Goal: Information Seeking & Learning: Check status

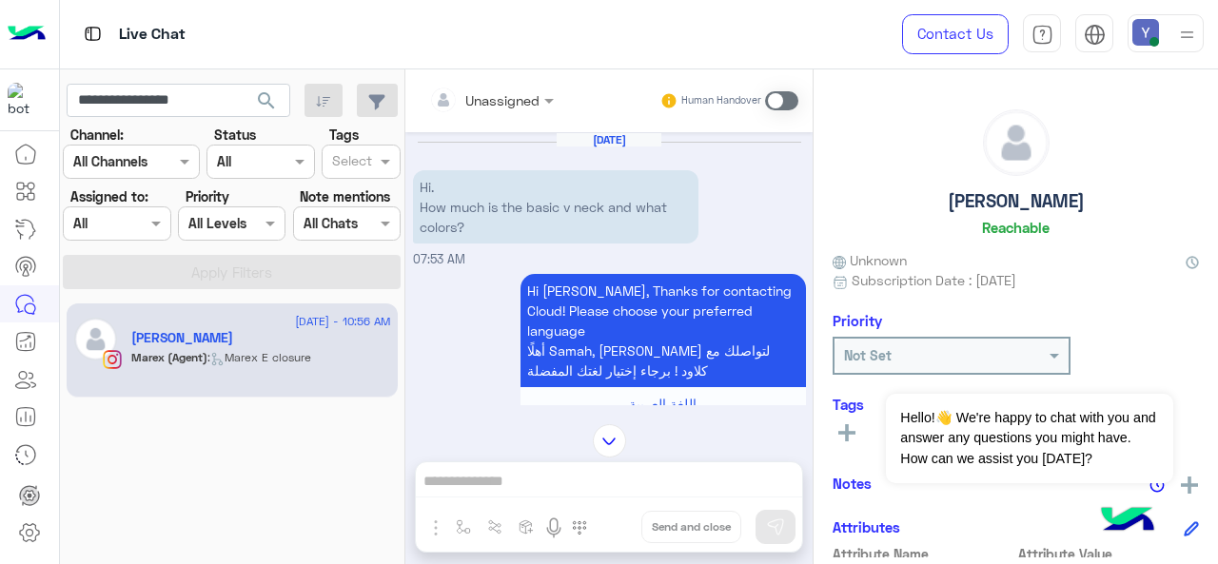
scroll to position [10, 0]
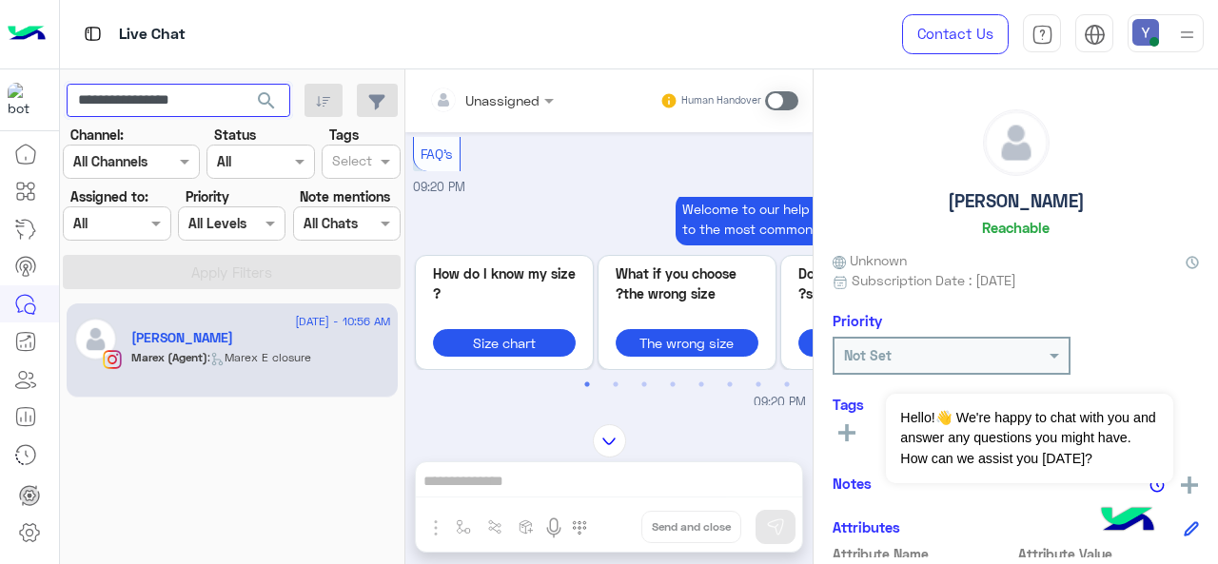
click at [164, 99] on input "**********" at bounding box center [179, 101] width 224 height 34
paste input "**********"
click at [136, 100] on input "**********" at bounding box center [179, 101] width 224 height 34
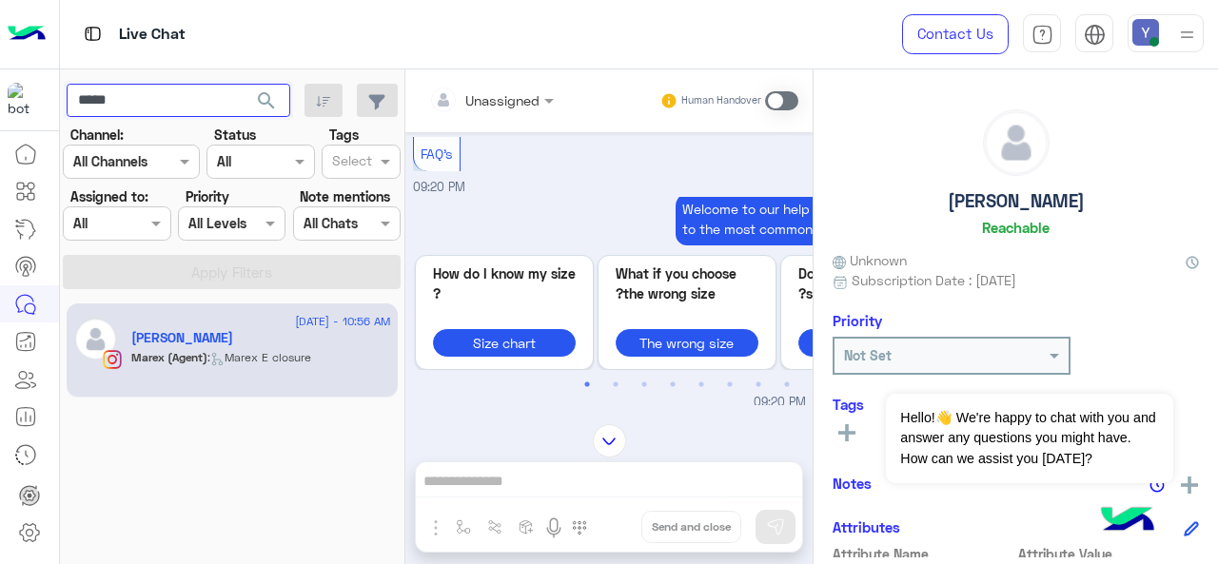
type input "*****"
click at [272, 104] on span "search" at bounding box center [266, 100] width 23 height 23
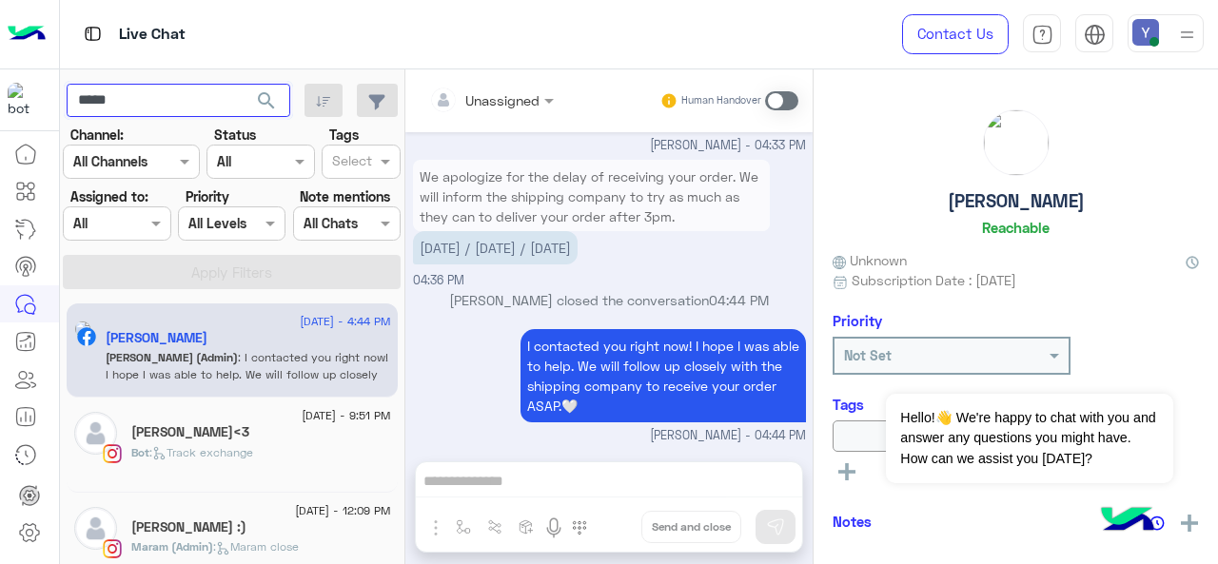
click at [154, 109] on input "*****" at bounding box center [179, 101] width 224 height 34
click at [207, 343] on h5 "[PERSON_NAME]" at bounding box center [157, 338] width 102 height 16
click at [129, 101] on input "*****" at bounding box center [179, 101] width 224 height 34
click at [157, 222] on span at bounding box center [158, 223] width 24 height 20
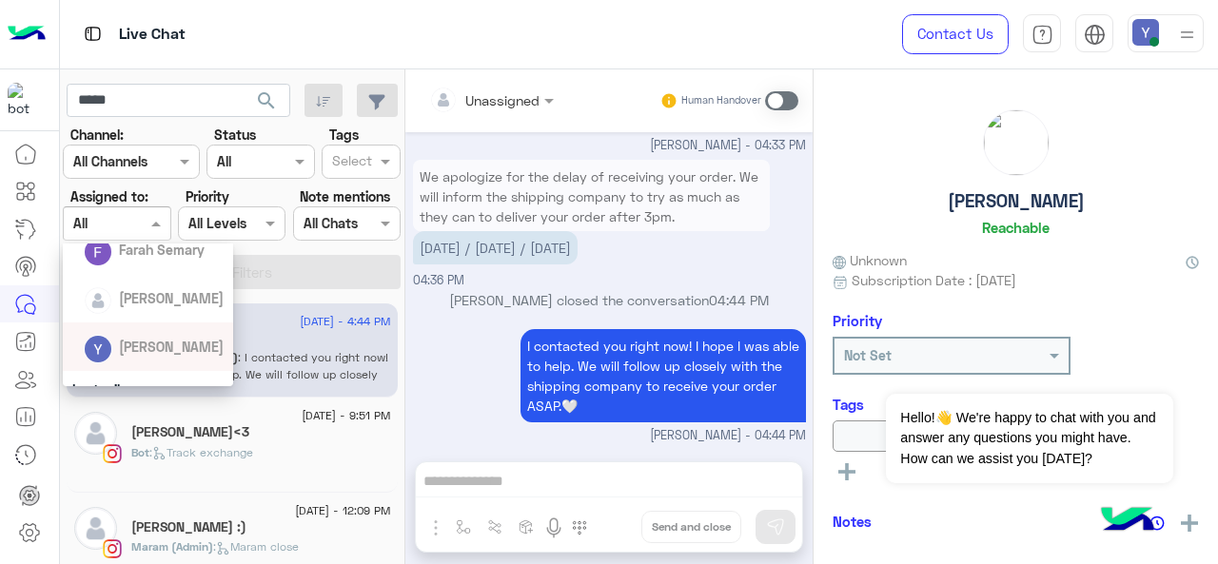
scroll to position [207, 0]
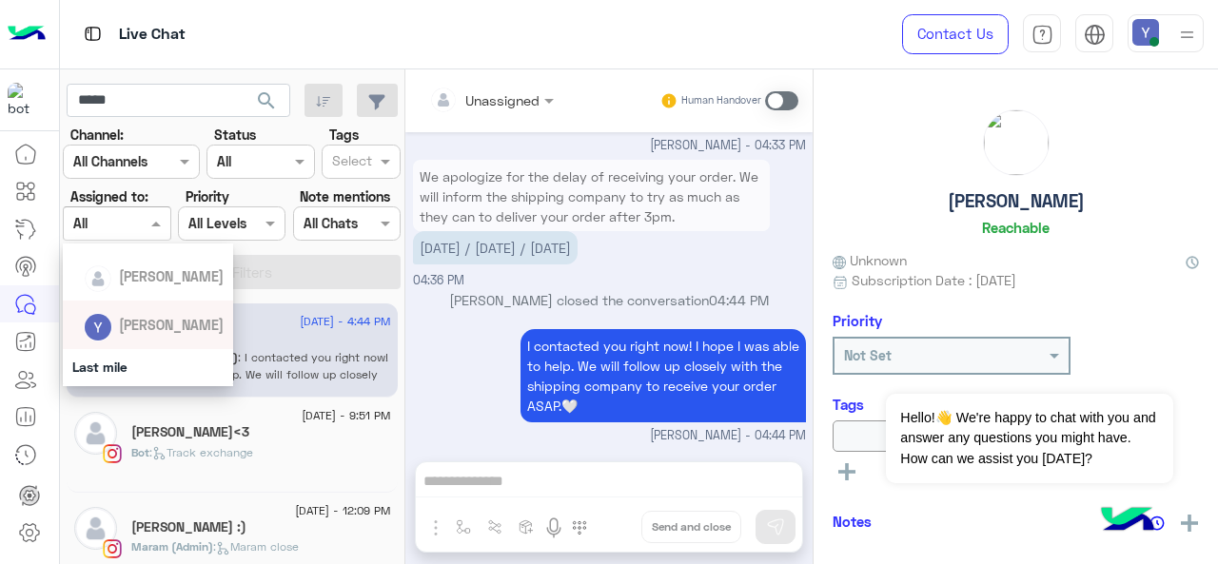
click at [164, 322] on span "[PERSON_NAME]" at bounding box center [171, 325] width 105 height 16
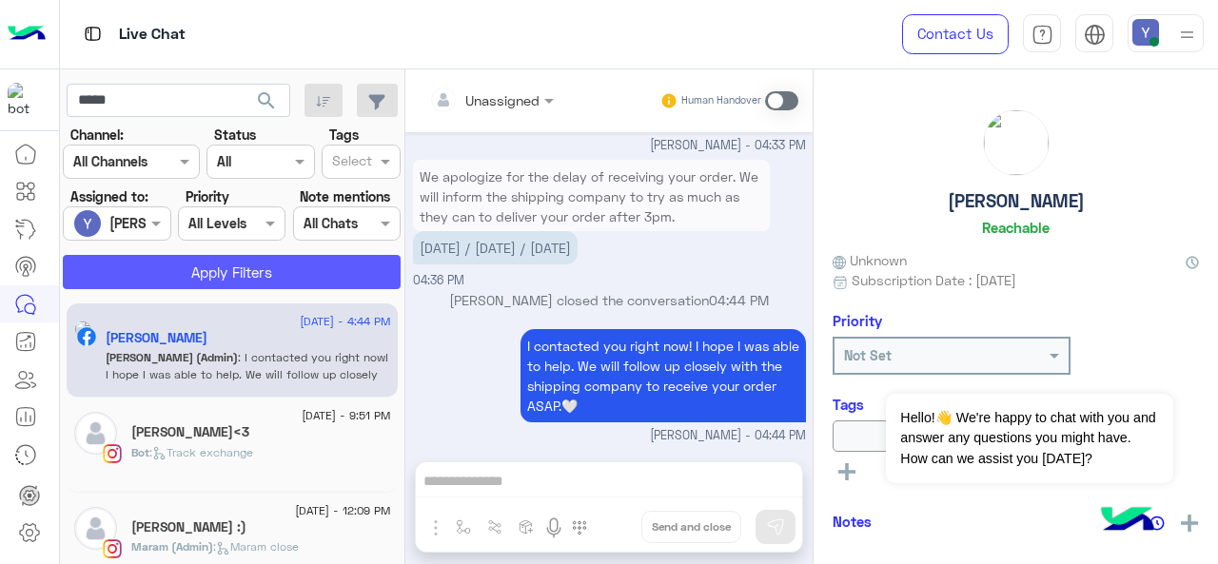
click at [185, 261] on button "Apply Filters" at bounding box center [232, 272] width 338 height 34
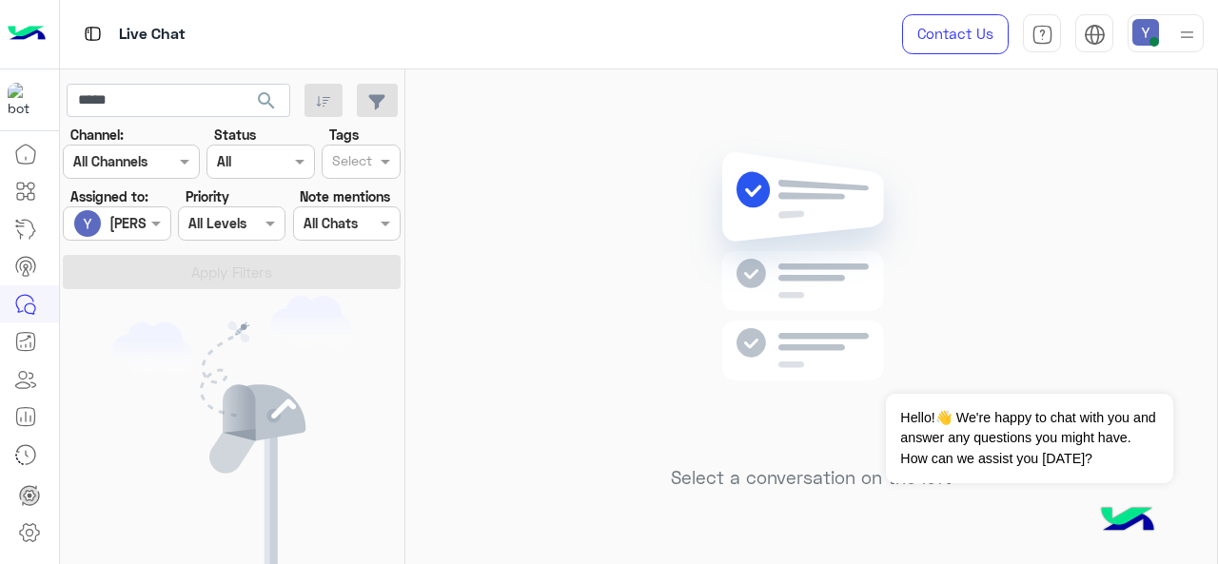
click at [143, 230] on div at bounding box center [117, 223] width 106 height 22
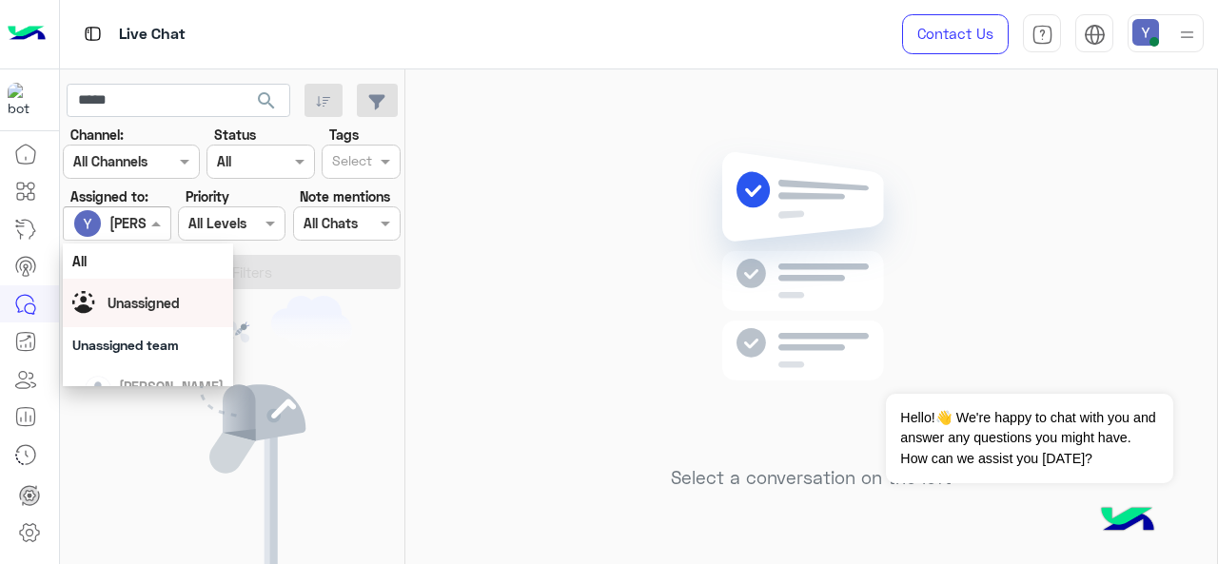
click at [164, 311] on span "Unassigned" at bounding box center [143, 303] width 72 height 16
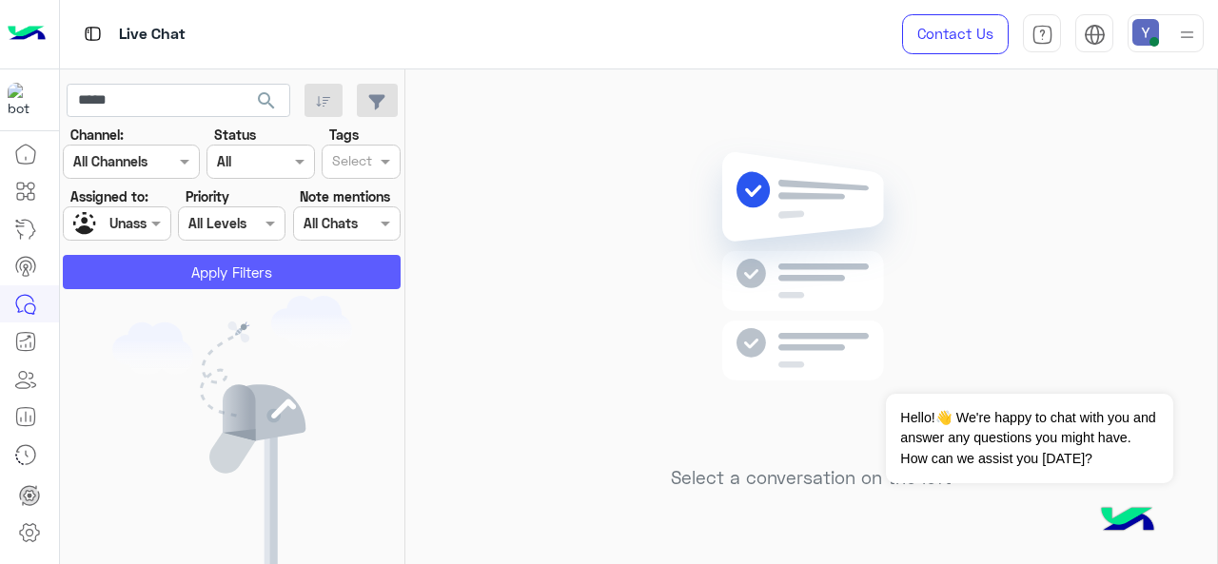
click at [233, 275] on button "Apply Filters" at bounding box center [232, 272] width 338 height 34
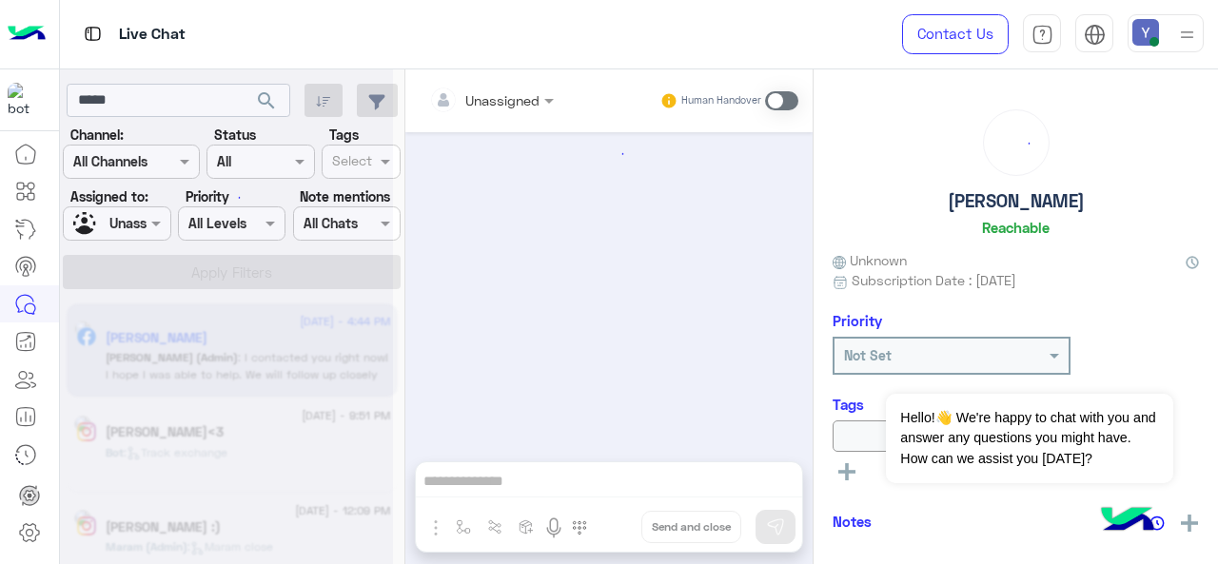
scroll to position [592, 0]
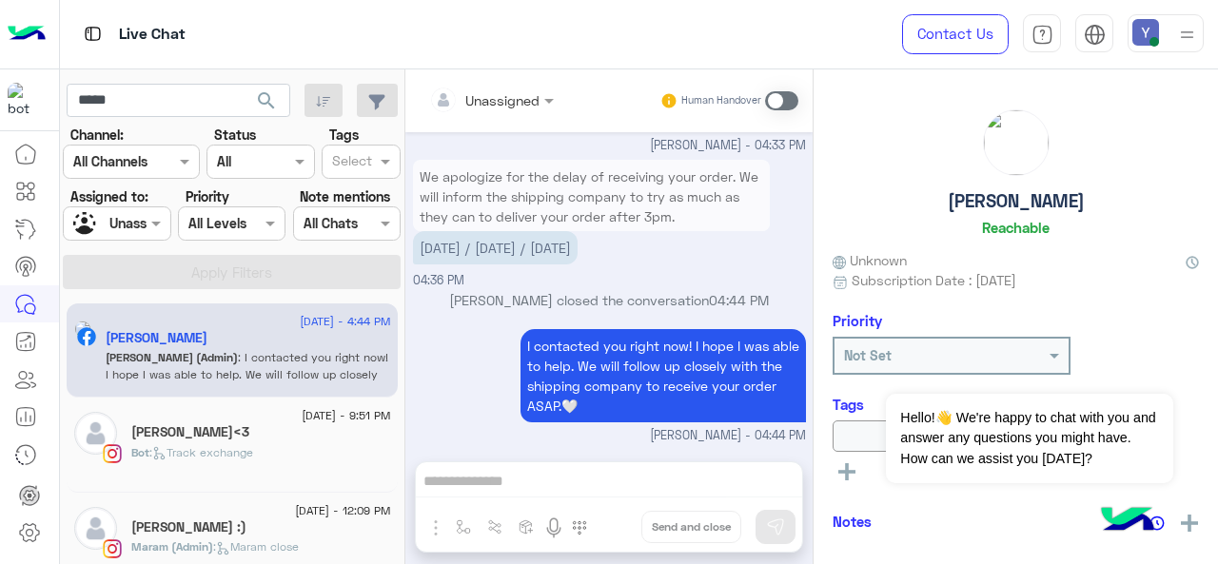
click at [433, 526] on div "Unassigned Human Handover Aug 9, 2025 Actually no one called 04:29 PM the couri…" at bounding box center [608, 320] width 407 height 502
click at [780, 105] on span at bounding box center [781, 100] width 33 height 19
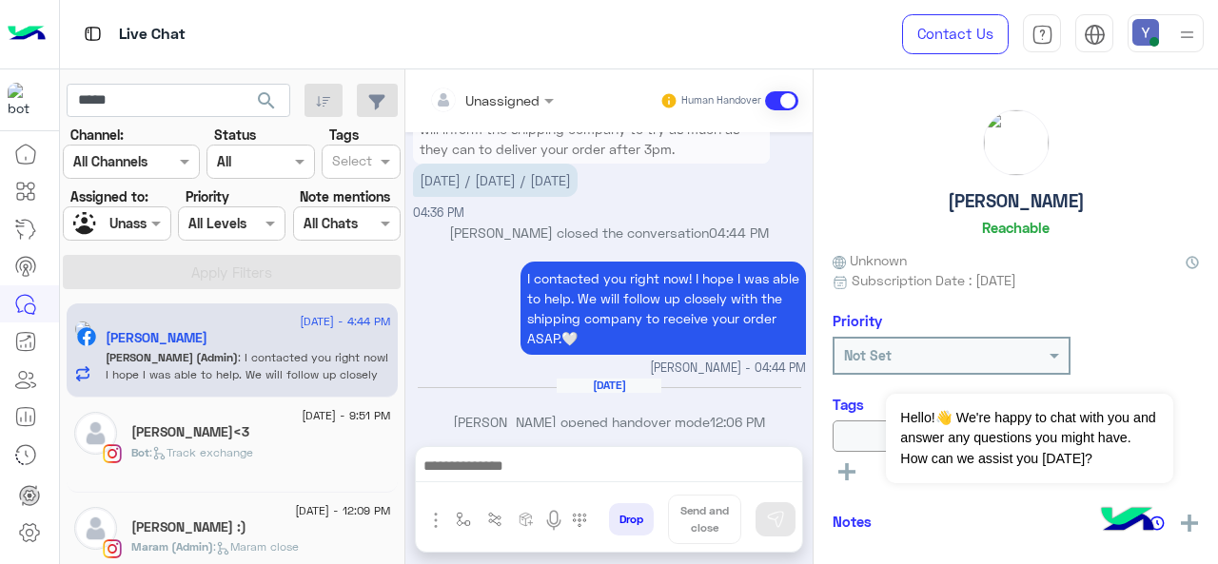
click at [436, 520] on img "button" at bounding box center [435, 520] width 23 height 23
click at [532, 452] on span "Attachements" at bounding box center [502, 441] width 95 height 22
click at [779, 97] on span at bounding box center [781, 100] width 33 height 19
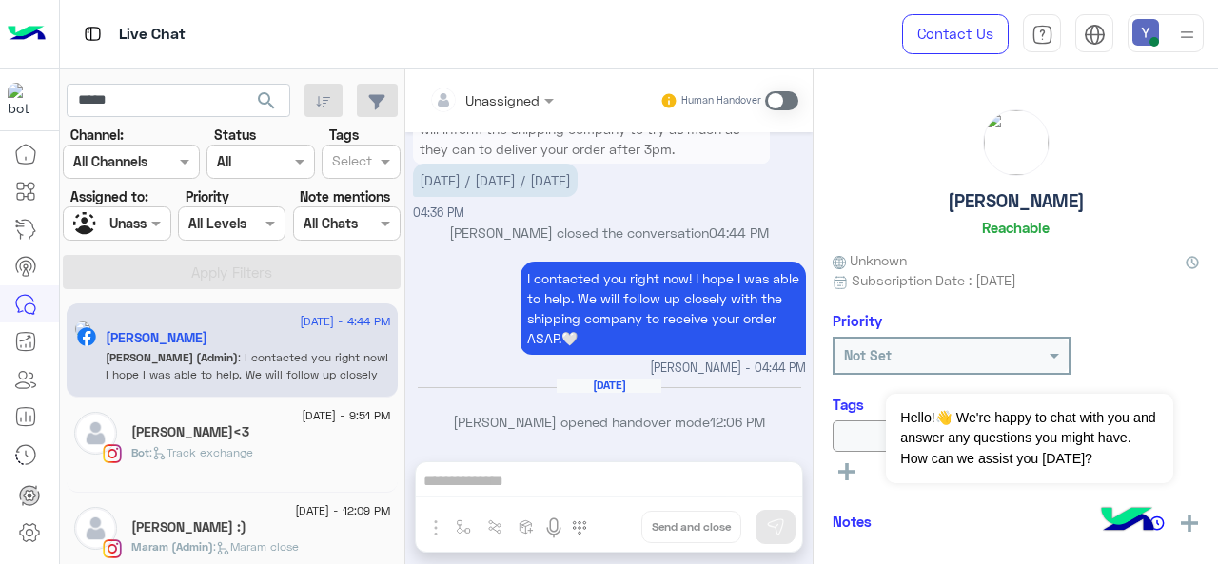
scroll to position [693, 0]
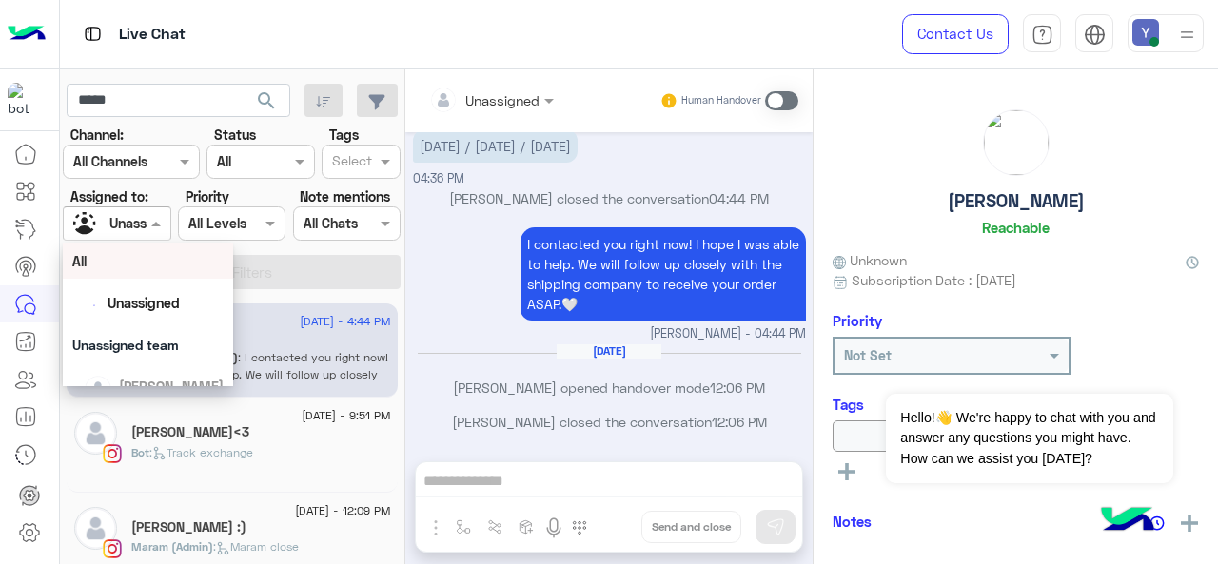
click at [134, 222] on div at bounding box center [117, 223] width 106 height 22
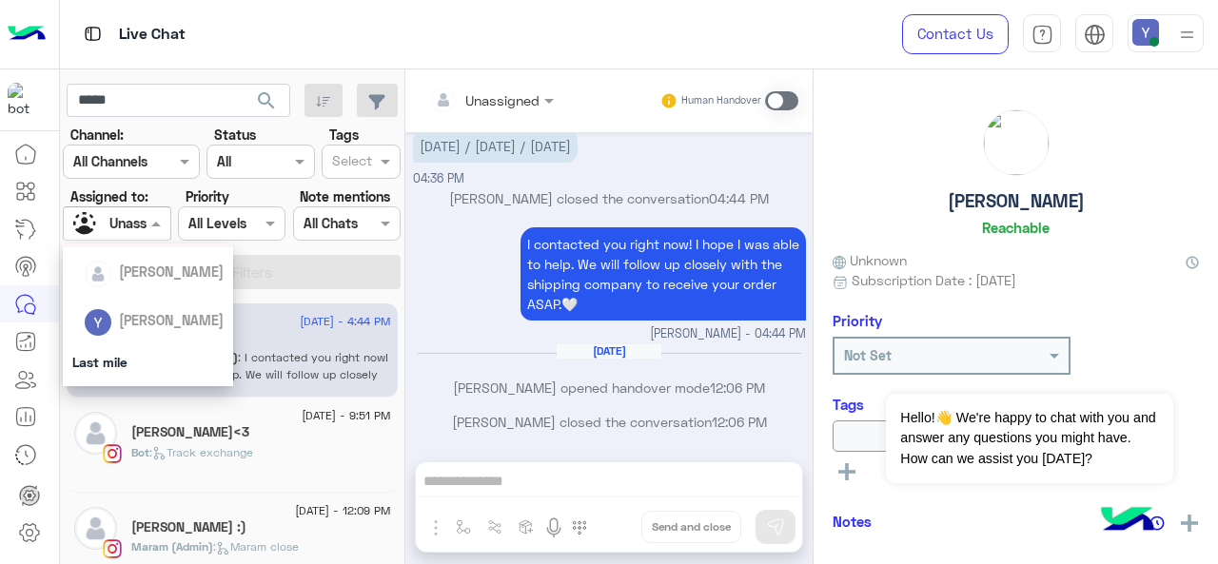
scroll to position [213, 0]
click at [149, 312] on span "[PERSON_NAME]" at bounding box center [171, 319] width 105 height 16
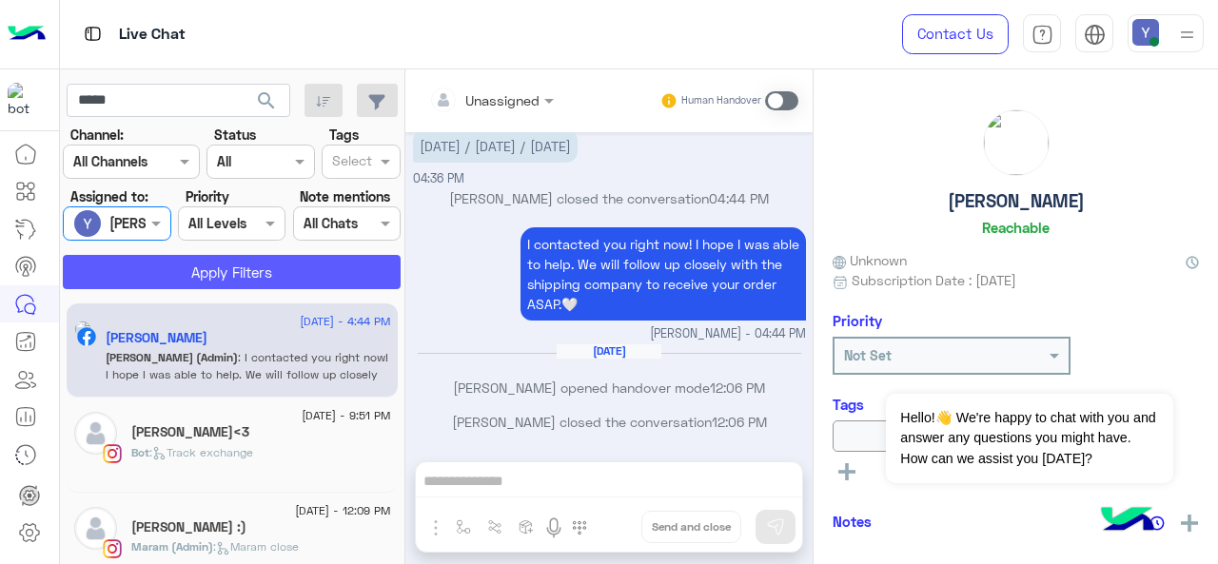
click at [240, 277] on button "Apply Filters" at bounding box center [232, 272] width 338 height 34
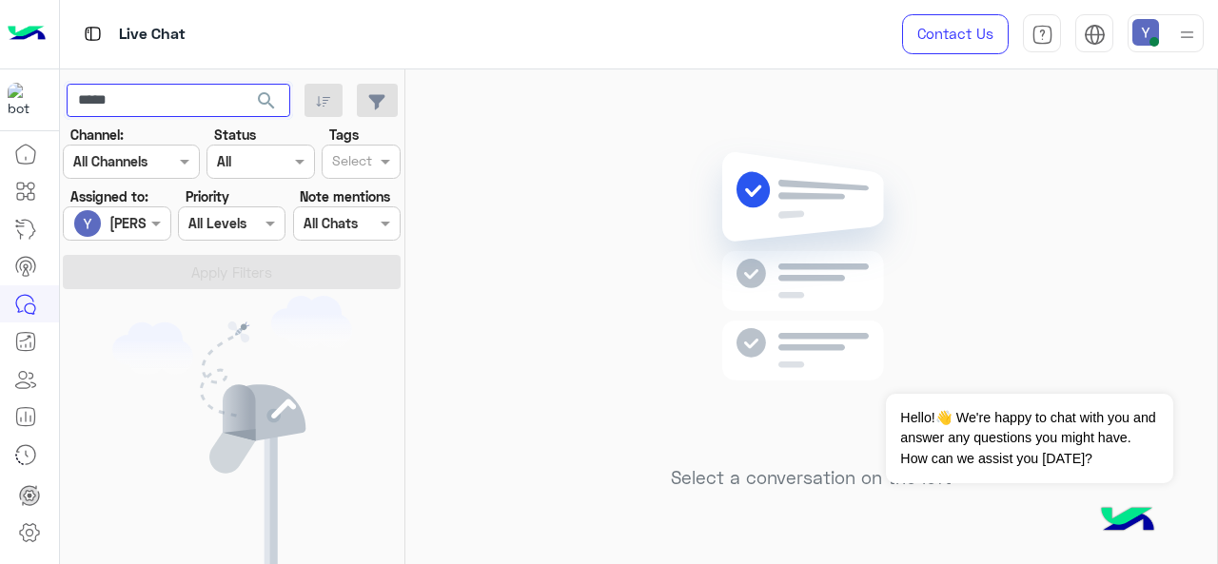
click at [124, 106] on input "*****" at bounding box center [179, 101] width 224 height 34
click at [122, 106] on input "*****" at bounding box center [179, 101] width 224 height 34
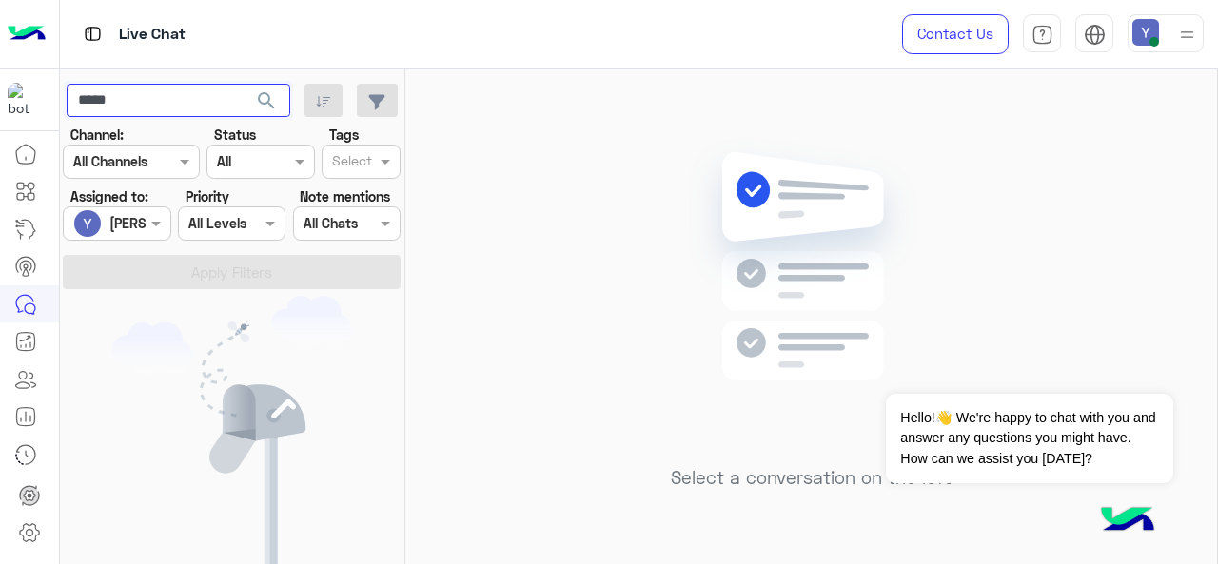
click at [122, 106] on input "*****" at bounding box center [179, 101] width 224 height 34
click at [266, 100] on span "search" at bounding box center [266, 100] width 23 height 23
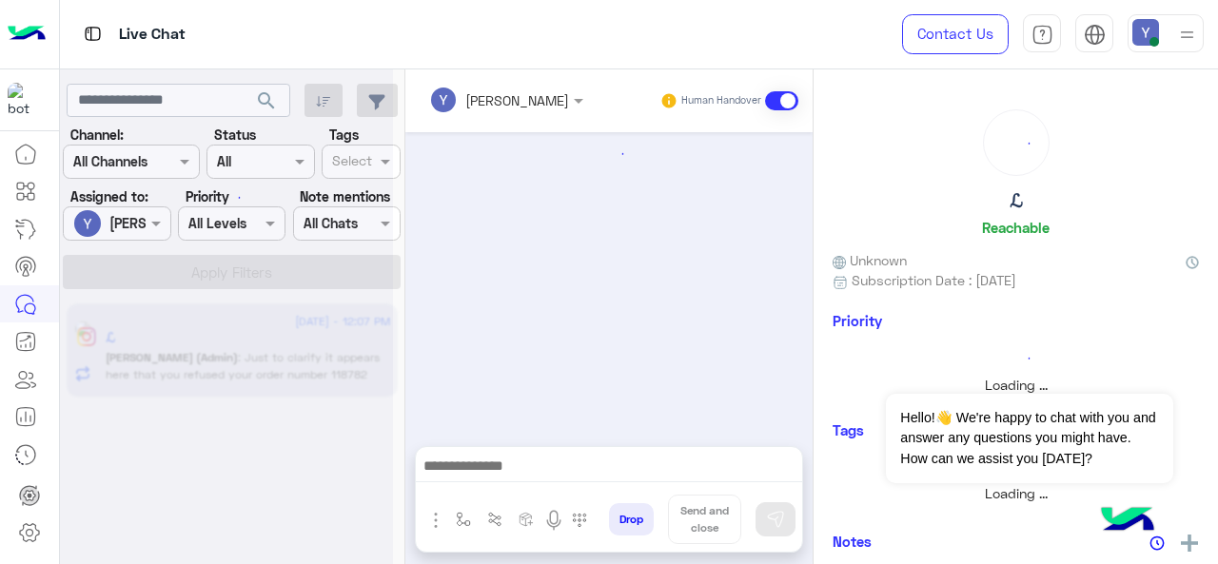
scroll to position [591, 0]
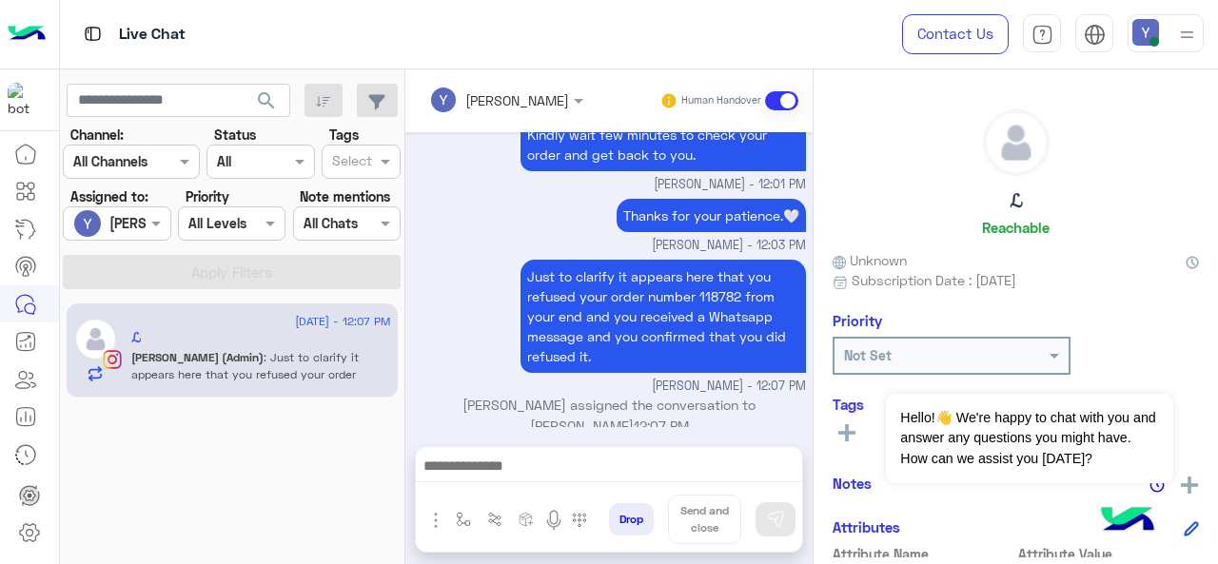
click at [439, 518] on img "button" at bounding box center [435, 520] width 23 height 23
click at [495, 435] on span "Attachements" at bounding box center [502, 441] width 95 height 22
click at [438, 515] on img "button" at bounding box center [435, 520] width 23 height 23
click at [463, 442] on span "Attachements" at bounding box center [502, 441] width 95 height 22
click at [431, 520] on img "button" at bounding box center [435, 520] width 23 height 23
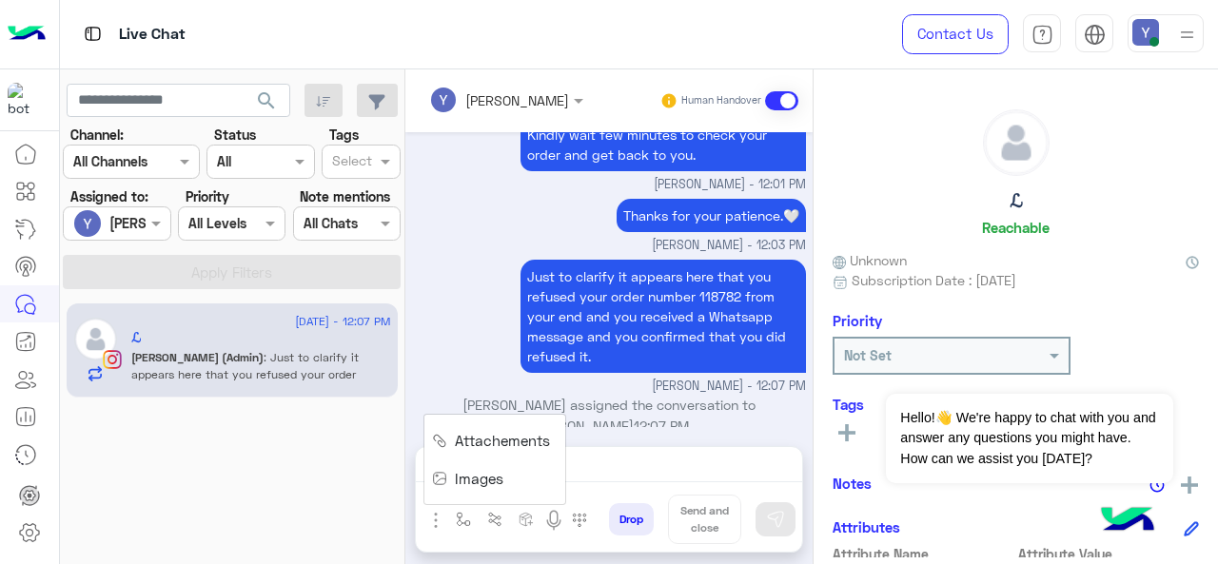
click at [449, 488] on button "Images" at bounding box center [471, 477] width 94 height 37
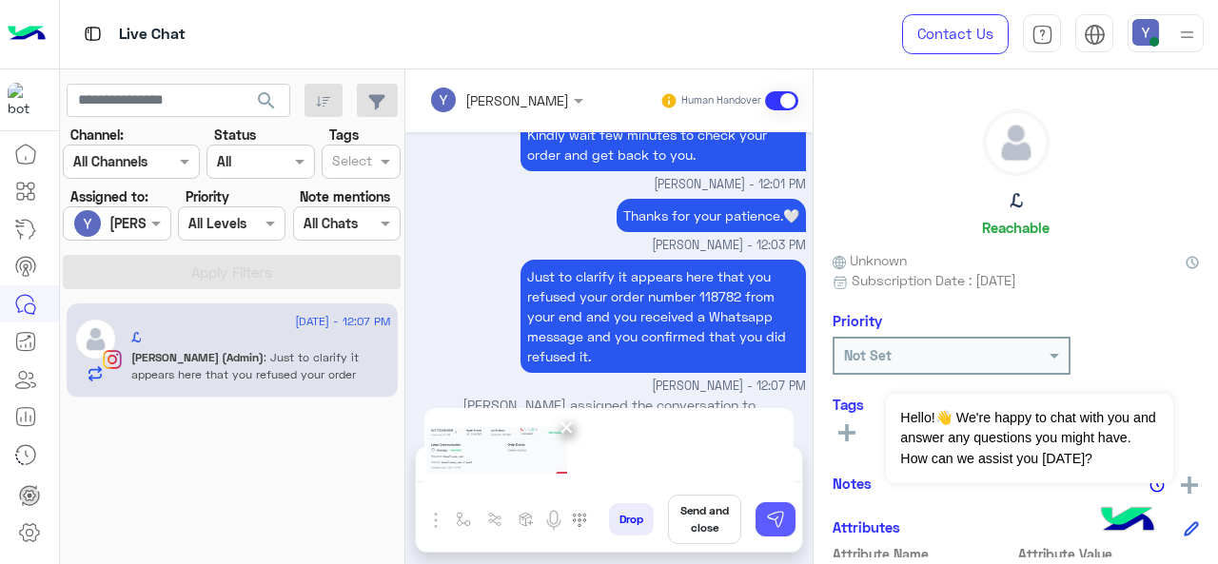
click at [776, 528] on img at bounding box center [775, 519] width 19 height 19
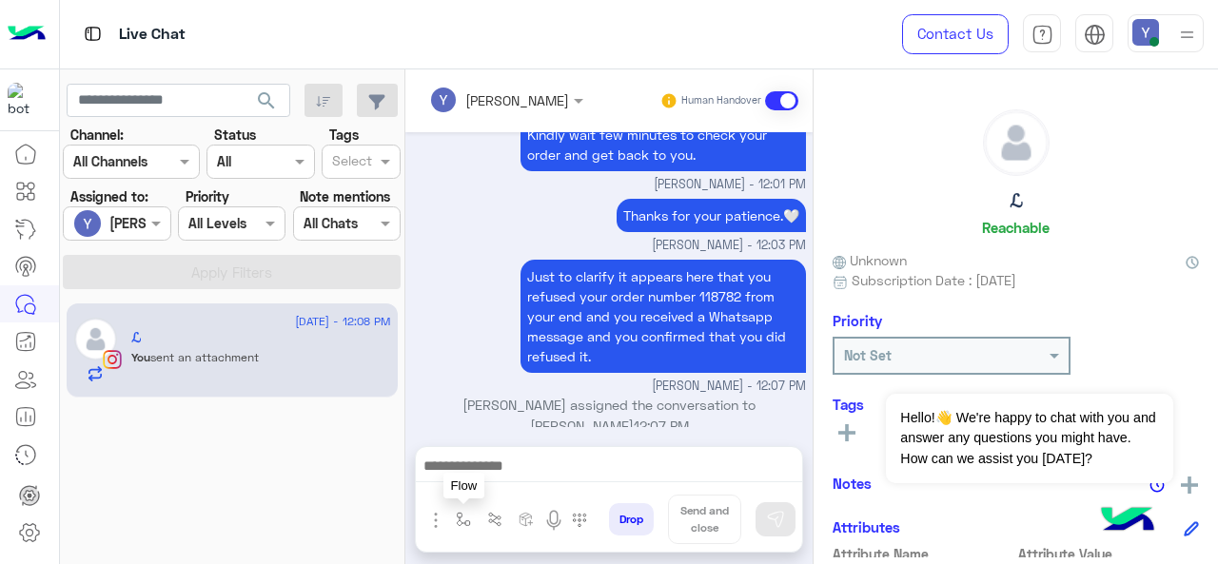
scroll to position [884, 0]
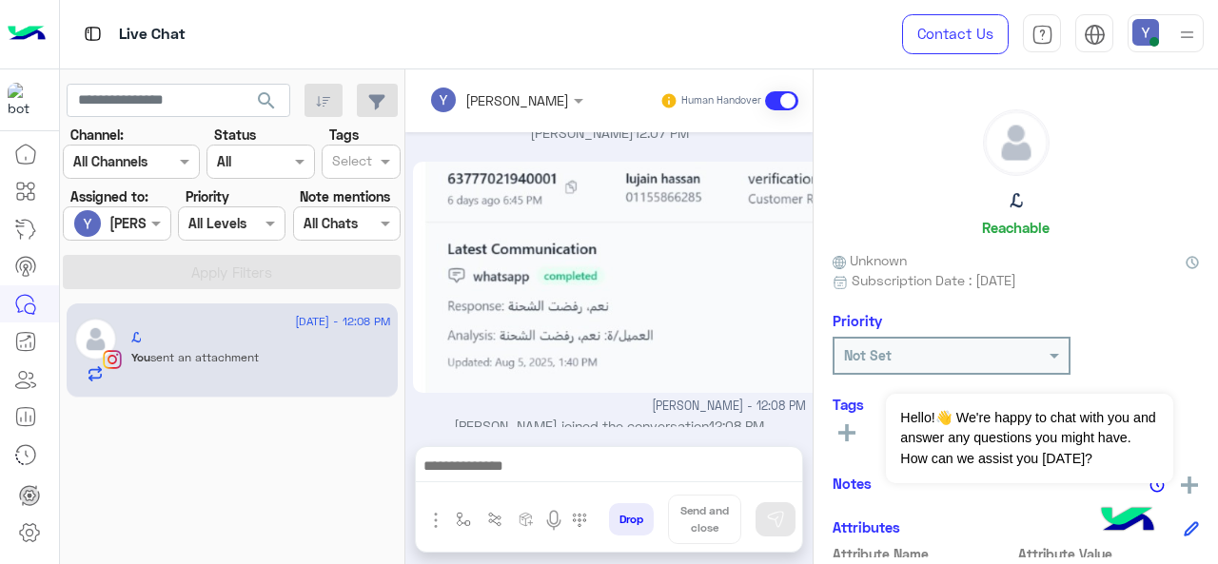
click at [563, 99] on div at bounding box center [505, 99] width 173 height 22
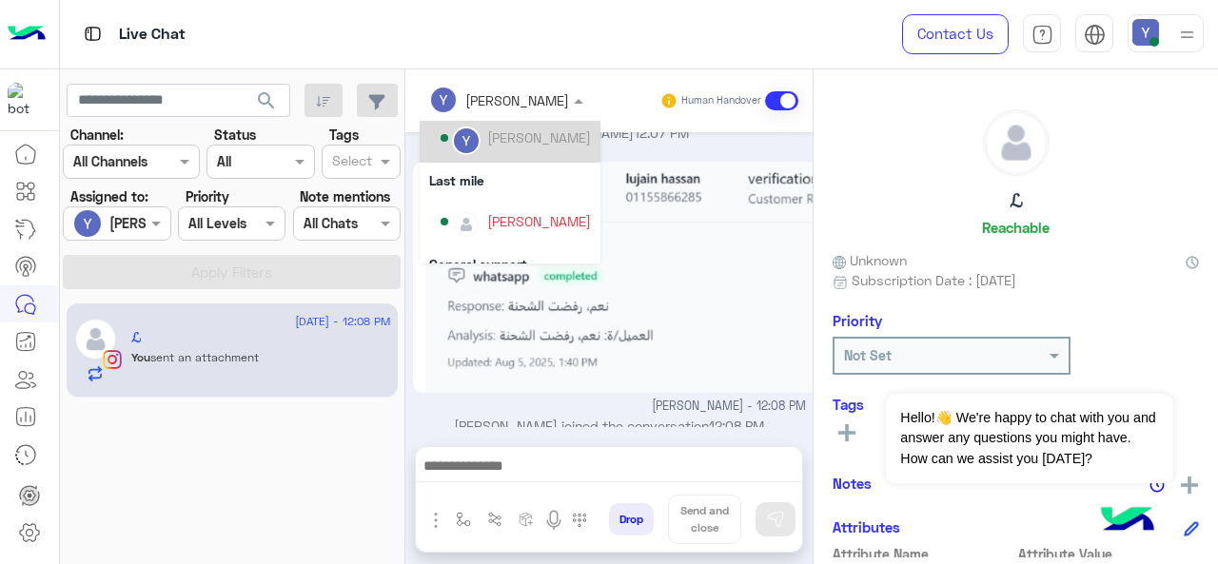
scroll to position [244, 0]
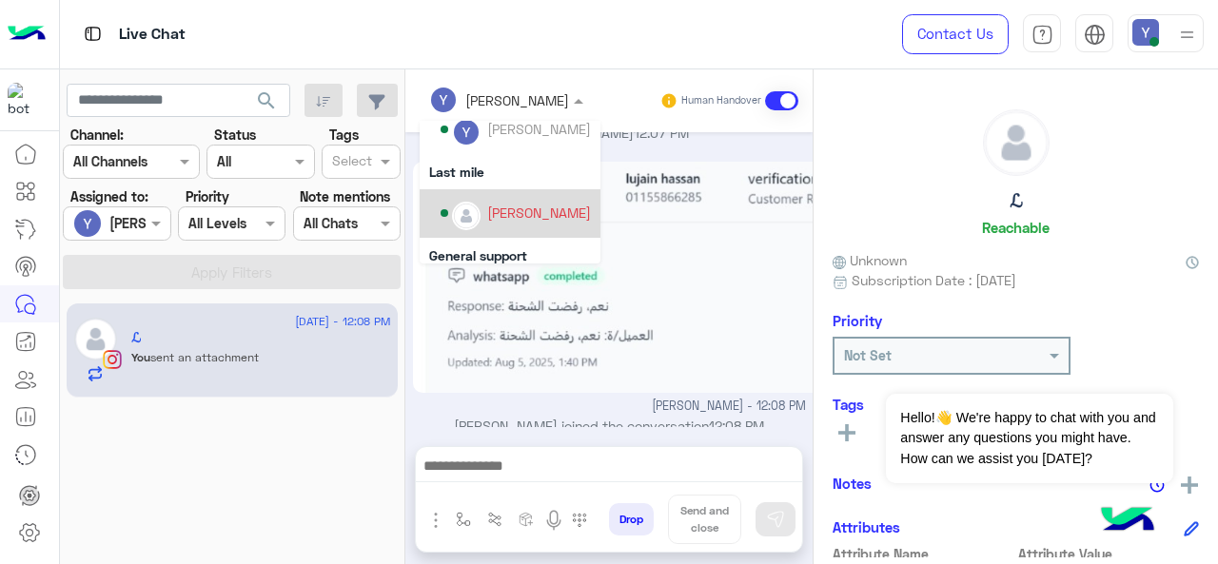
click at [552, 206] on div "[PERSON_NAME]" at bounding box center [539, 213] width 104 height 20
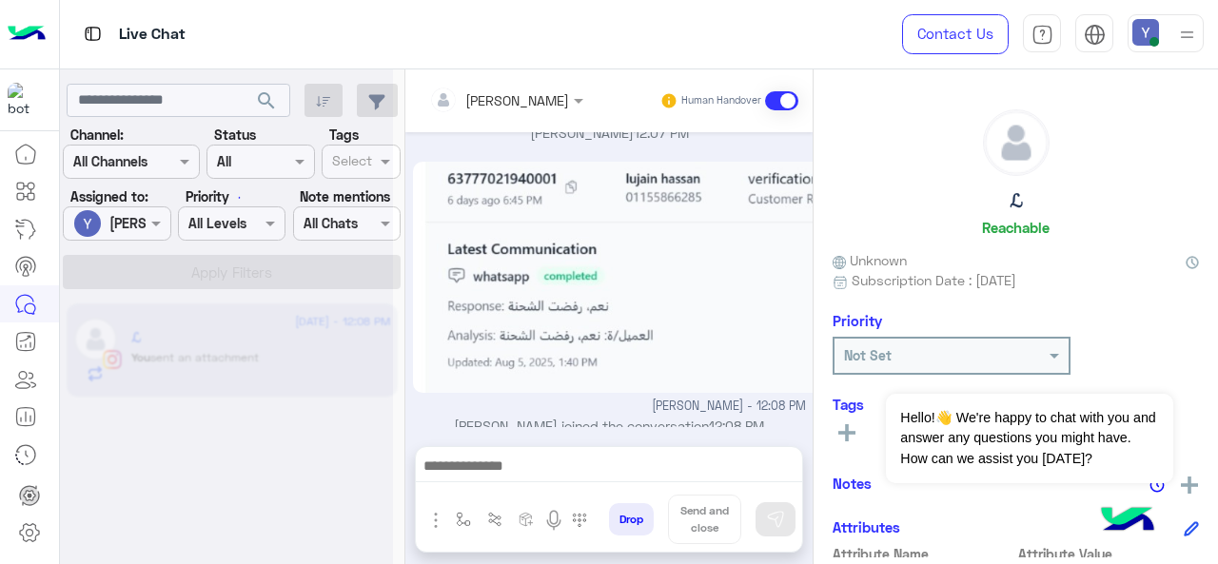
scroll to position [0, 0]
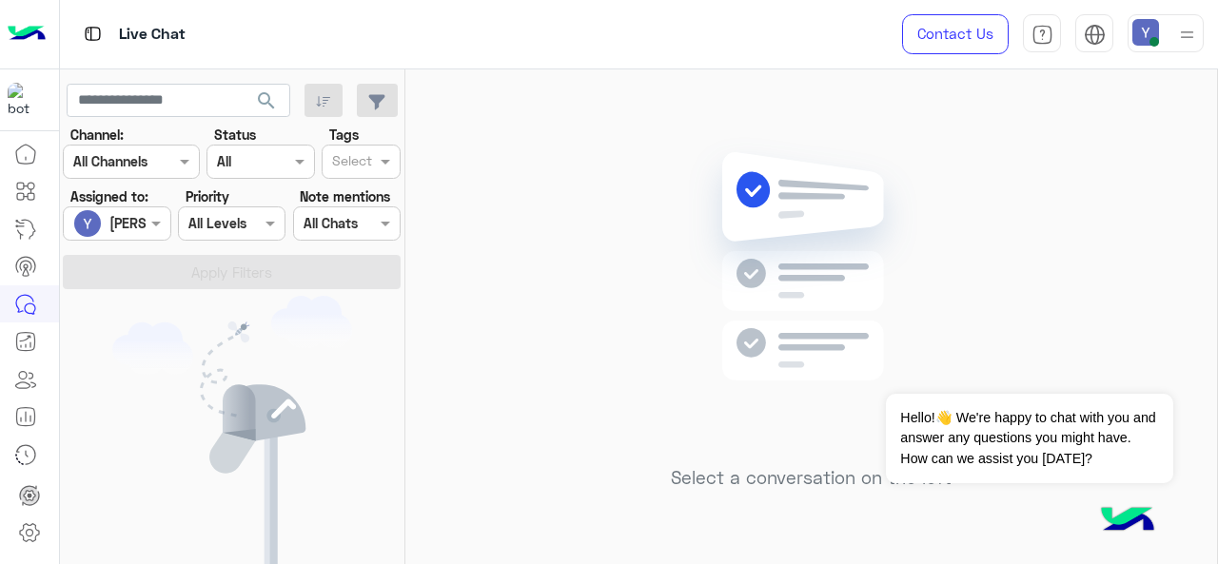
click at [143, 223] on div at bounding box center [117, 223] width 106 height 22
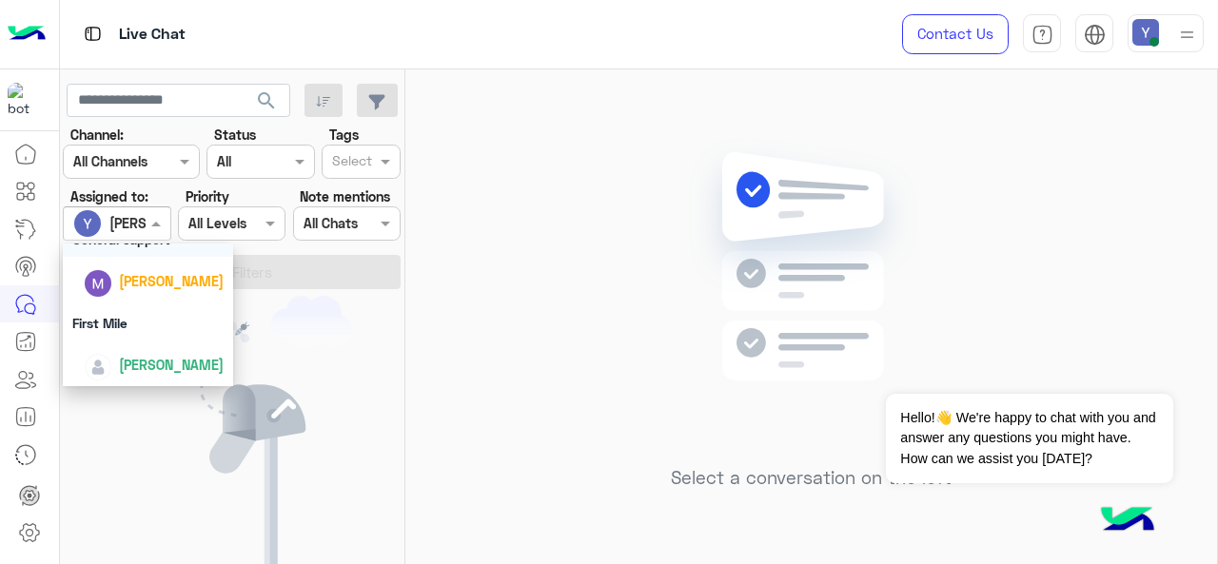
scroll to position [421, 0]
click at [160, 361] on span "[PERSON_NAME]" at bounding box center [171, 362] width 105 height 16
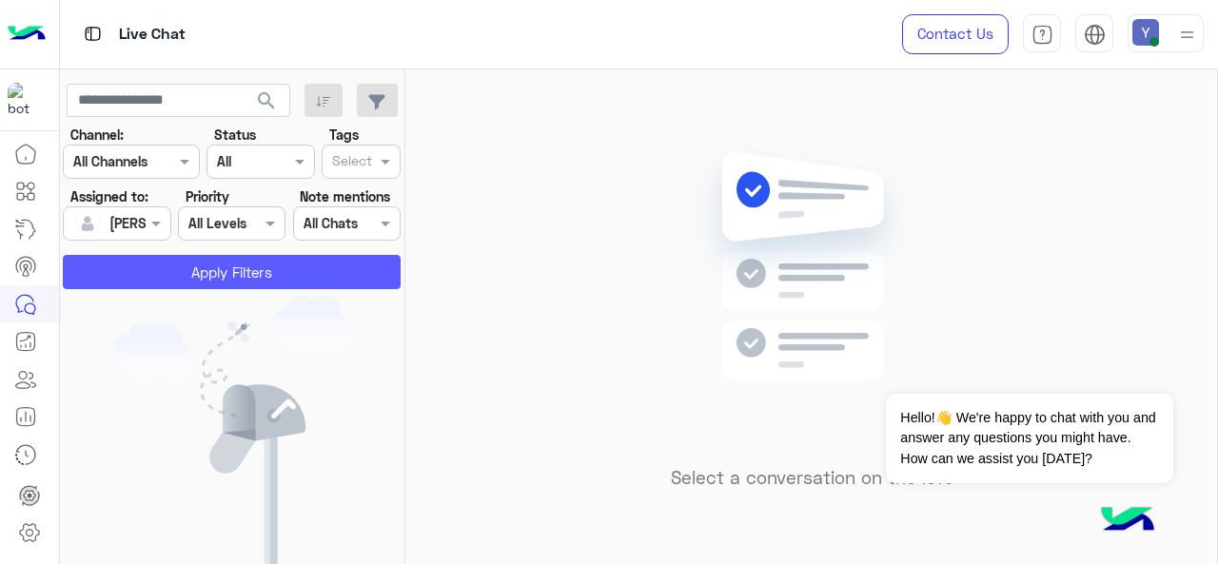
click at [255, 272] on button "Apply Filters" at bounding box center [232, 272] width 338 height 34
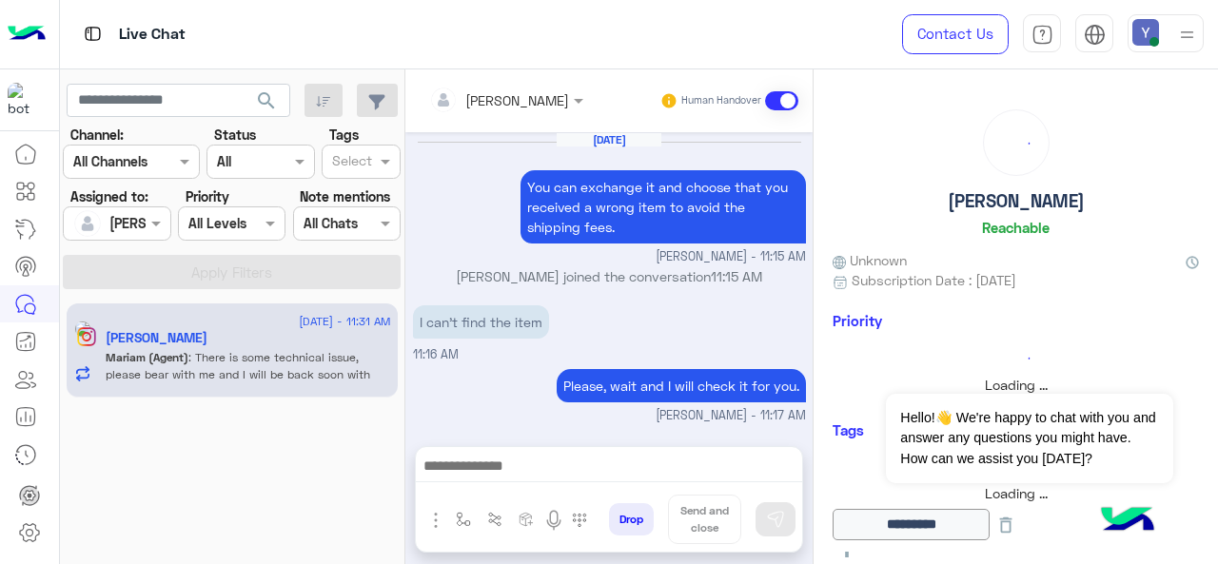
scroll to position [656, 0]
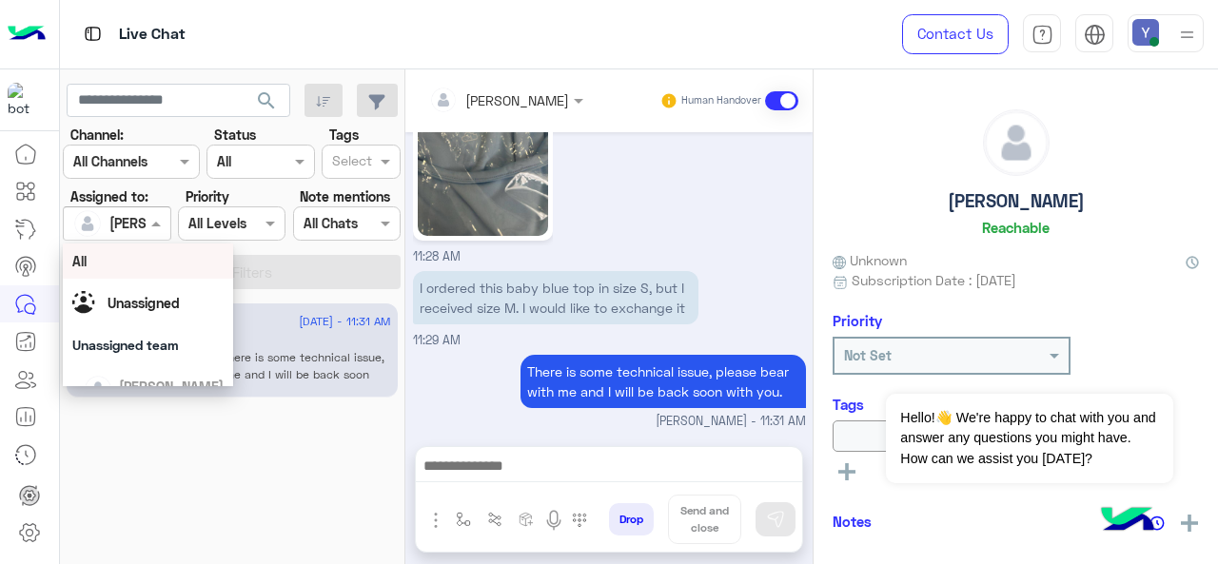
click at [141, 220] on div at bounding box center [117, 223] width 106 height 22
click at [237, 438] on div "[DATE] - 11:31 AM [PERSON_NAME] [PERSON_NAME] (Agent) : There is some technical…" at bounding box center [232, 433] width 345 height 275
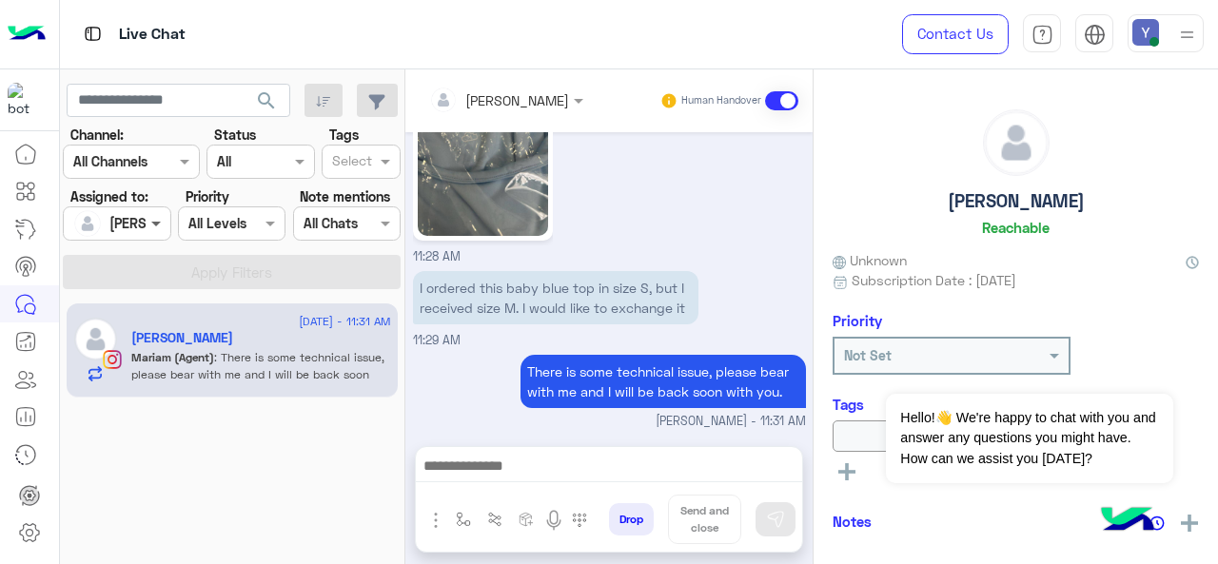
click at [156, 218] on span at bounding box center [158, 223] width 24 height 20
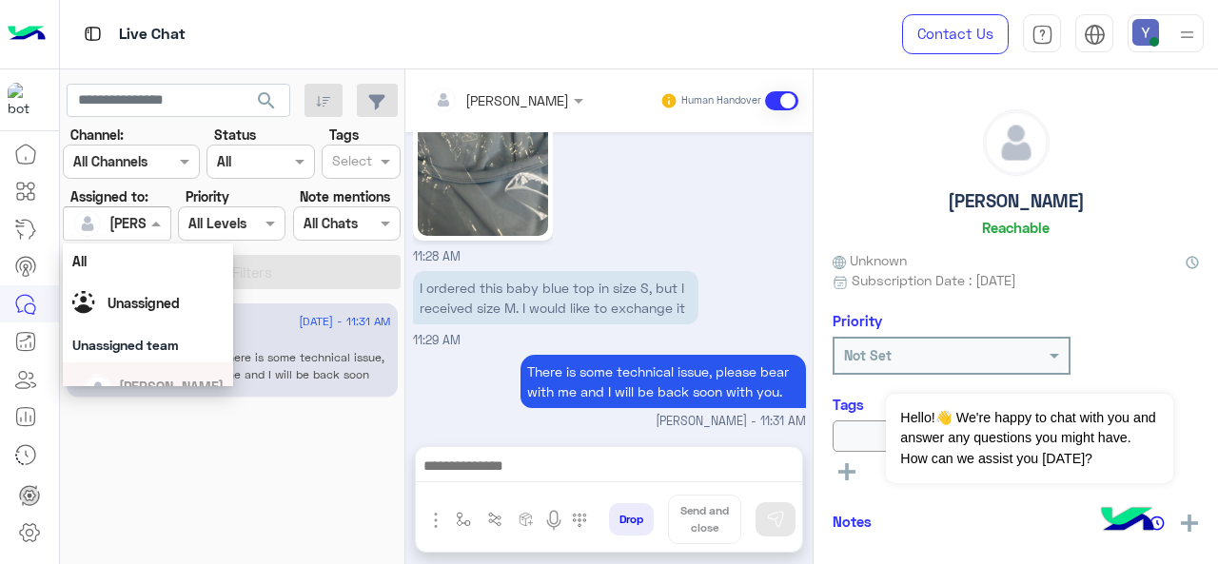
click at [175, 452] on div "[DATE] - 11:31 AM [PERSON_NAME] [PERSON_NAME] (Agent) : There is some technical…" at bounding box center [232, 433] width 345 height 275
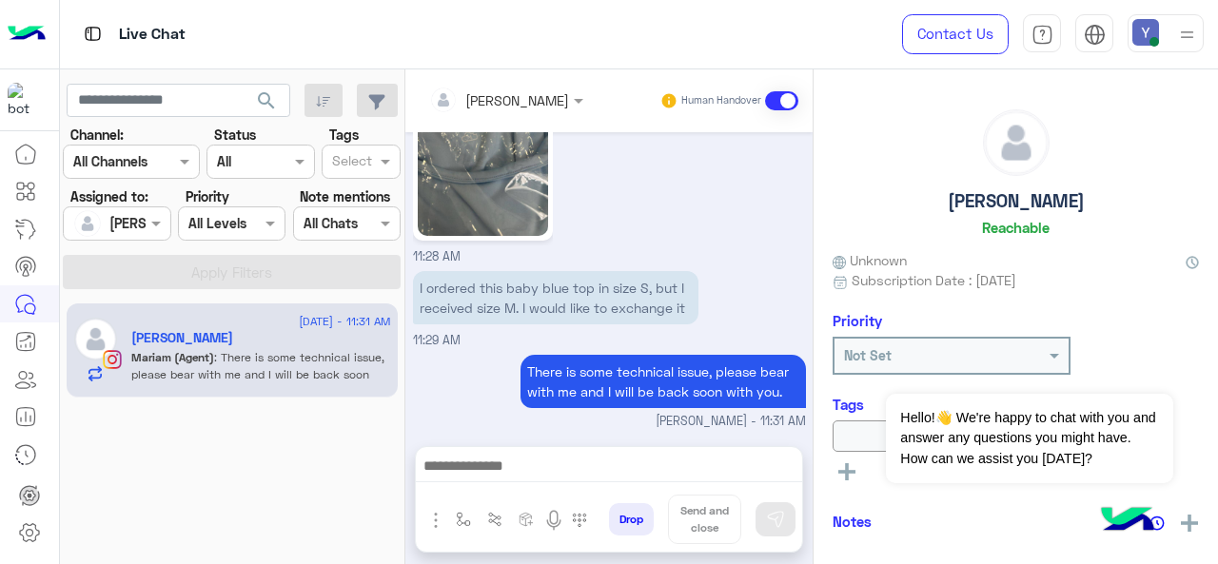
click at [130, 224] on div at bounding box center [117, 223] width 106 height 22
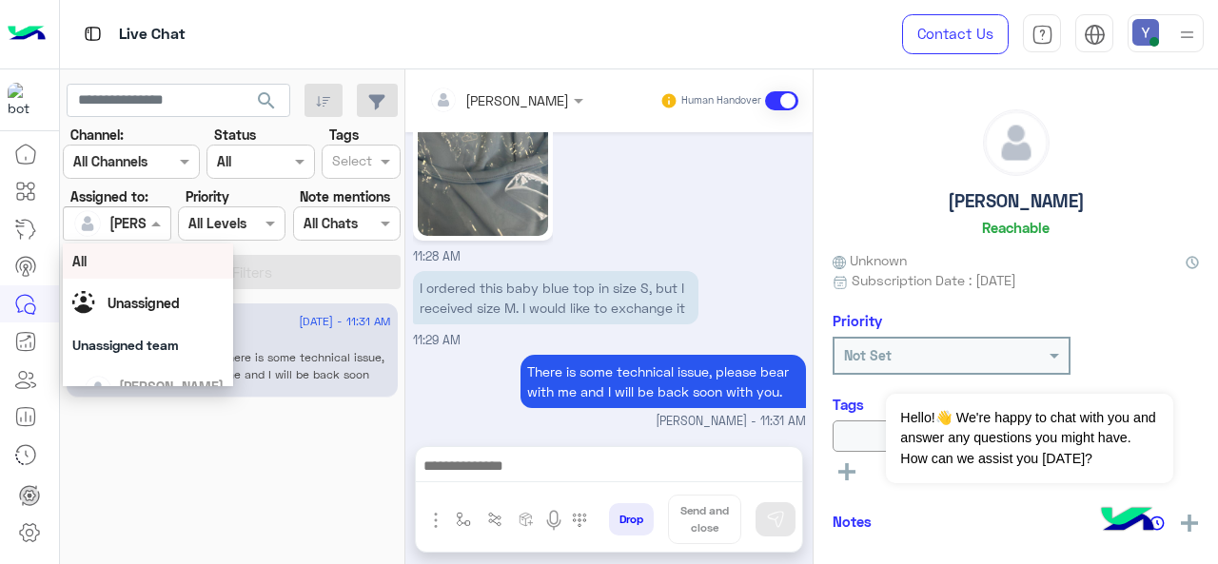
click at [88, 257] on div "All" at bounding box center [148, 261] width 152 height 20
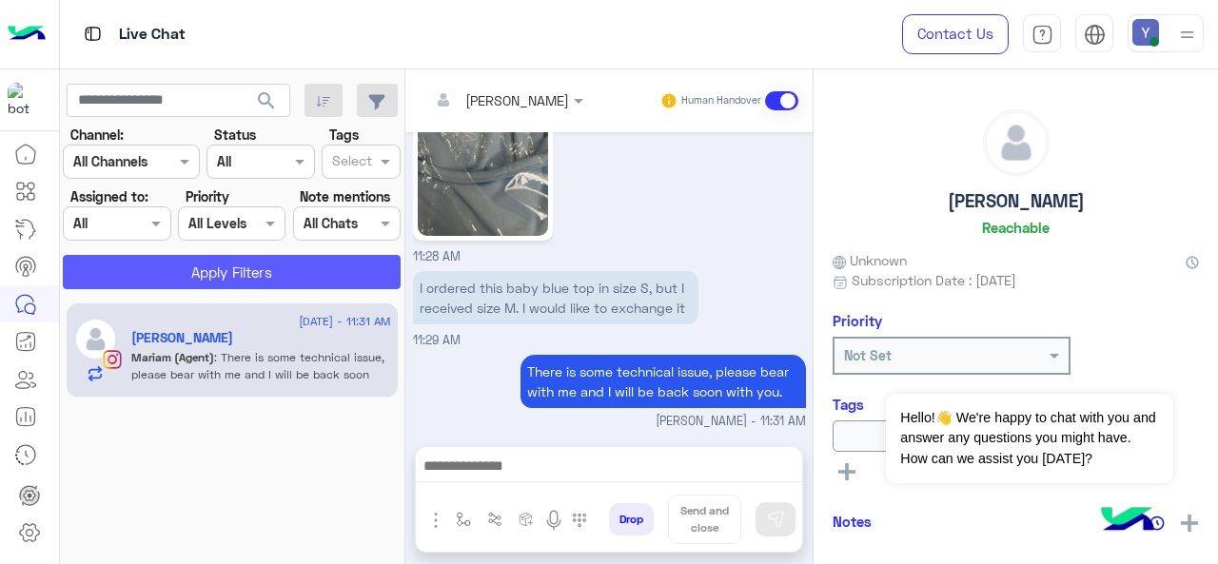
click at [205, 266] on button "Apply Filters" at bounding box center [232, 272] width 338 height 34
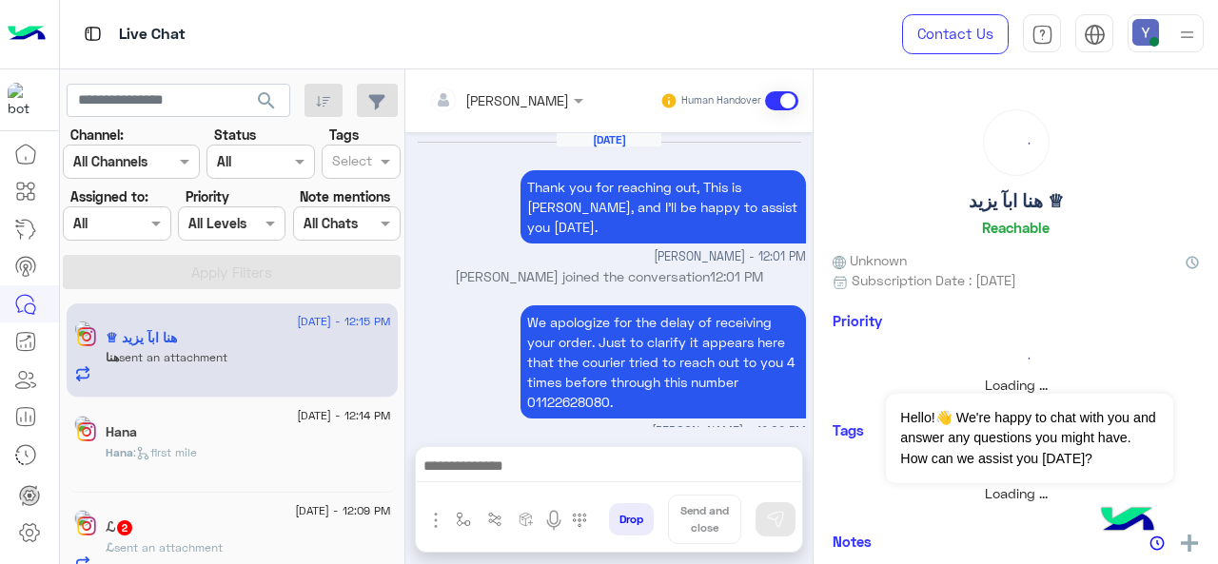
scroll to position [738, 0]
